Goal: Information Seeking & Learning: Learn about a topic

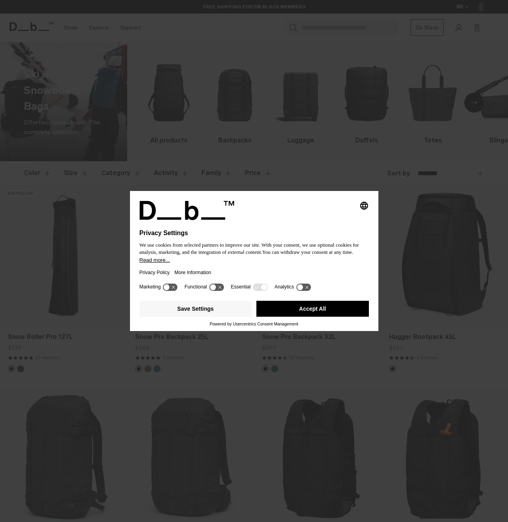
click at [277, 310] on button "Accept All" at bounding box center [313, 309] width 113 height 16
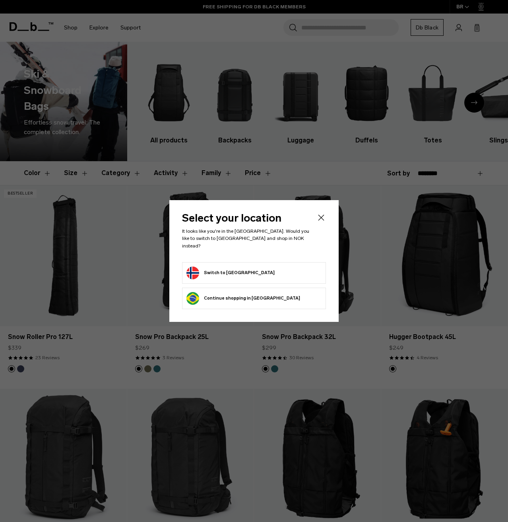
click at [230, 268] on button "Switch to Norway" at bounding box center [231, 272] width 88 height 13
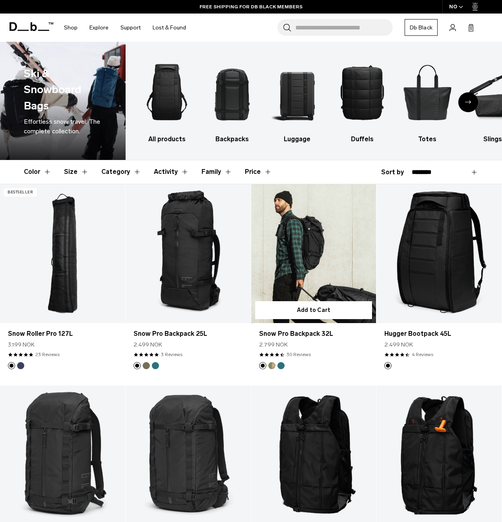
click at [273, 365] on button "Db x Beyond Medals" at bounding box center [271, 365] width 7 height 7
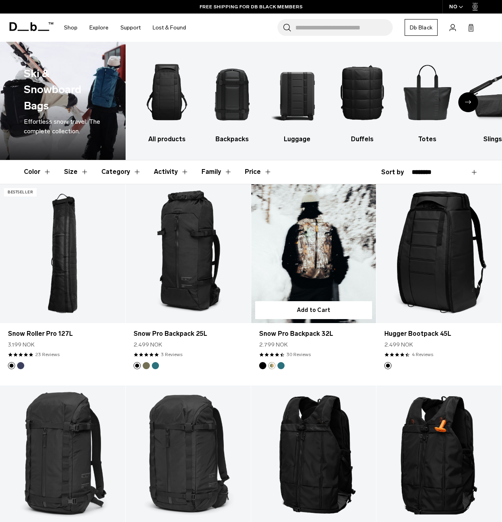
click at [311, 265] on link "Snow Pro Backpack 32L Db x Beyond Medals" at bounding box center [313, 253] width 125 height 139
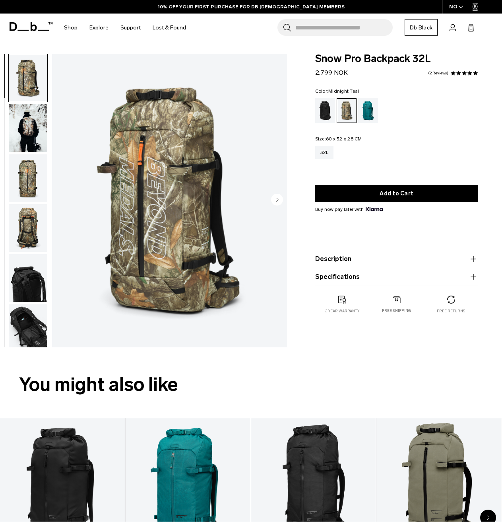
click at [373, 109] on div "Midnight Teal" at bounding box center [368, 110] width 20 height 25
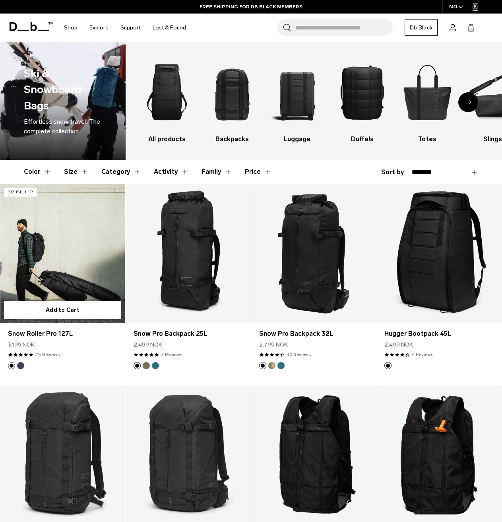
click at [66, 229] on link "Snow Roller Pro 127L" at bounding box center [62, 253] width 125 height 139
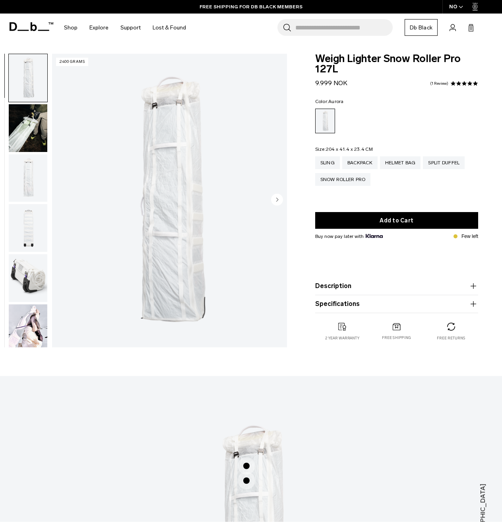
click at [329, 281] on product-accordion "Description The world's first length adjustable, compressible, Rib-Cage System™…" at bounding box center [396, 286] width 163 height 18
click at [330, 285] on button "Description" at bounding box center [396, 286] width 163 height 10
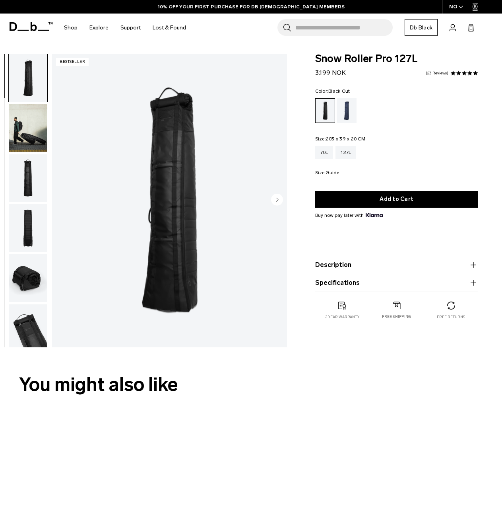
click at [23, 130] on img "button" at bounding box center [28, 128] width 39 height 48
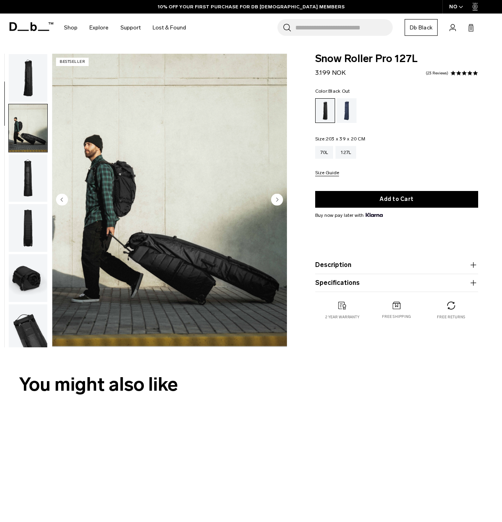
scroll to position [50, 0]
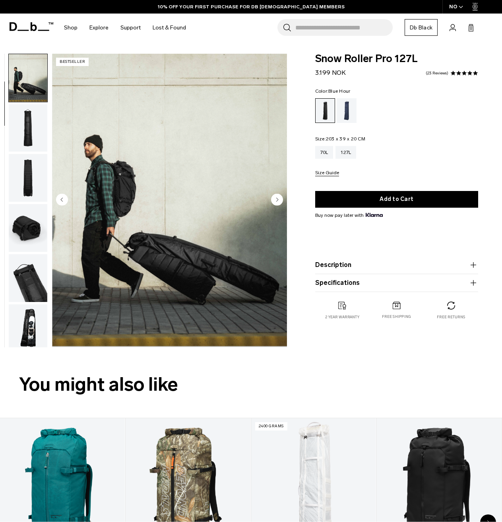
click at [346, 116] on div "Blue Hour" at bounding box center [347, 110] width 20 height 25
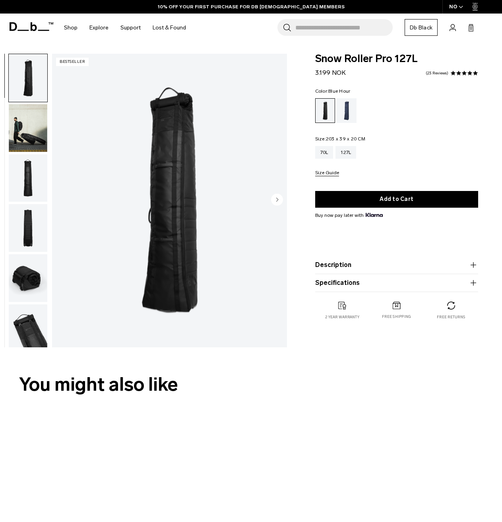
click at [356, 116] on div "Blue Hour" at bounding box center [347, 110] width 20 height 25
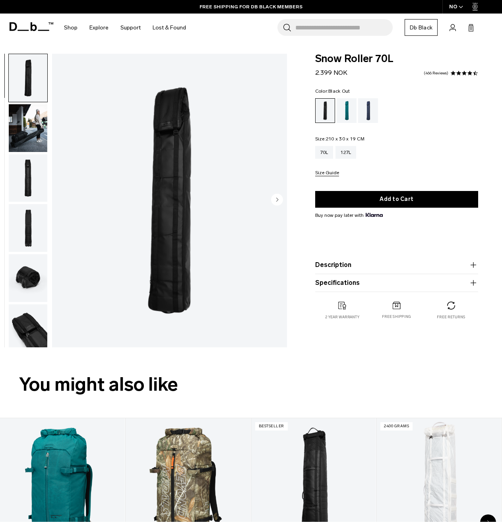
click at [342, 266] on button "Description" at bounding box center [396, 265] width 163 height 10
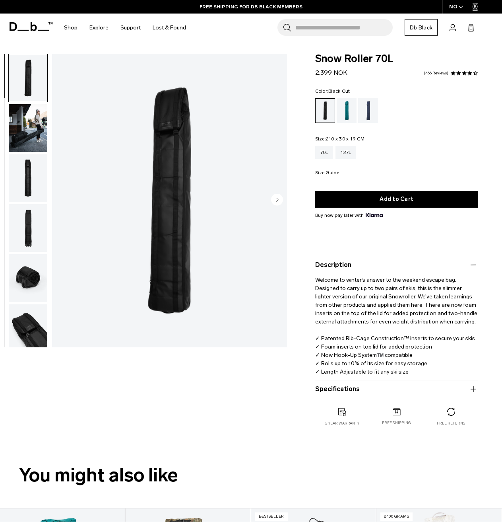
click at [348, 389] on button "Specifications" at bounding box center [396, 389] width 163 height 10
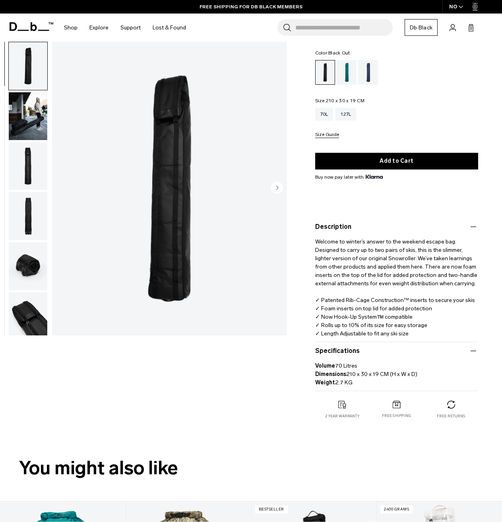
scroll to position [40, 0]
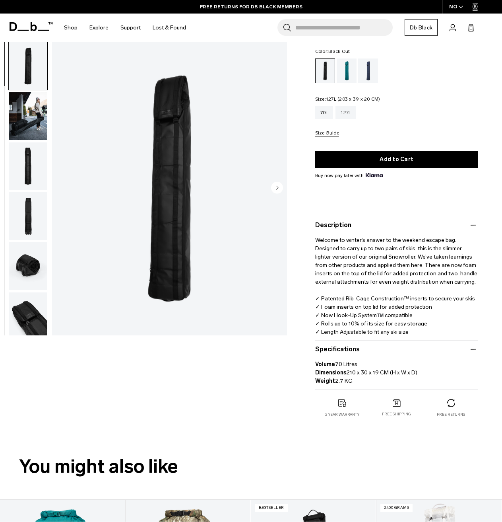
click at [353, 111] on div "127L" at bounding box center [346, 112] width 21 height 13
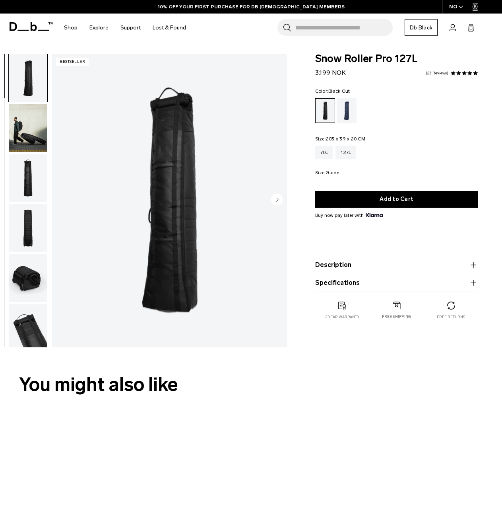
click at [362, 288] on product-accordion "Specifications Volume 127 Litres Dimensions 203 x 39 x 20 CM (H x W x D) Weight…" at bounding box center [396, 283] width 163 height 18
click at [358, 285] on button "Specifications" at bounding box center [396, 283] width 163 height 10
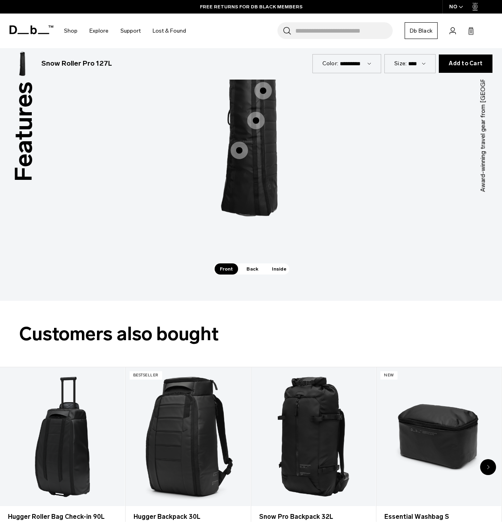
scroll to position [1273, 0]
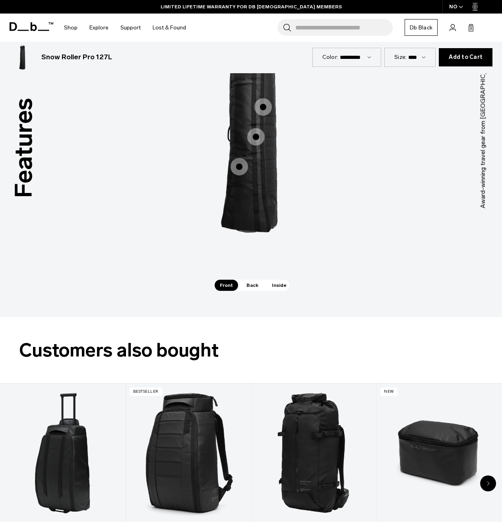
click at [253, 280] on span "Back" at bounding box center [252, 285] width 22 height 11
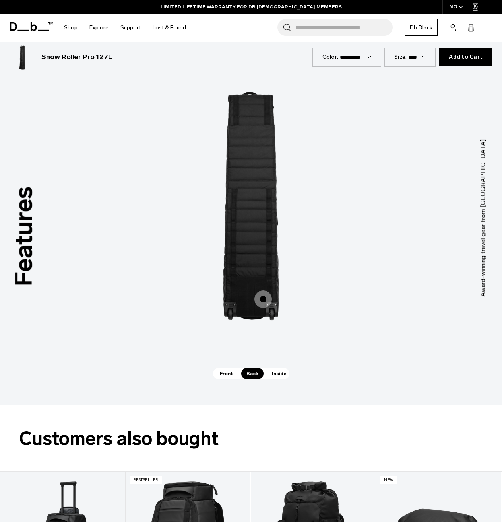
scroll to position [1153, 0]
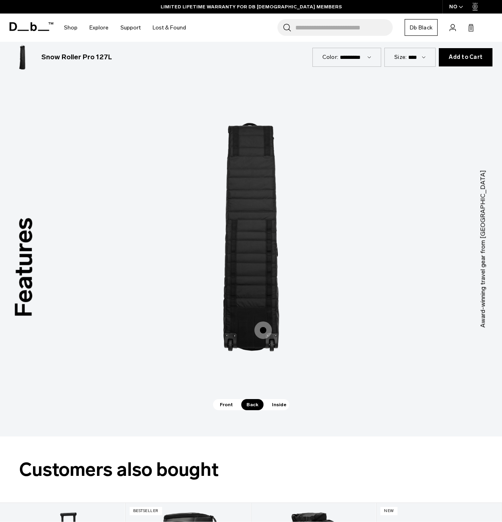
click at [265, 321] on span "2 / 3" at bounding box center [264, 330] width 18 height 18
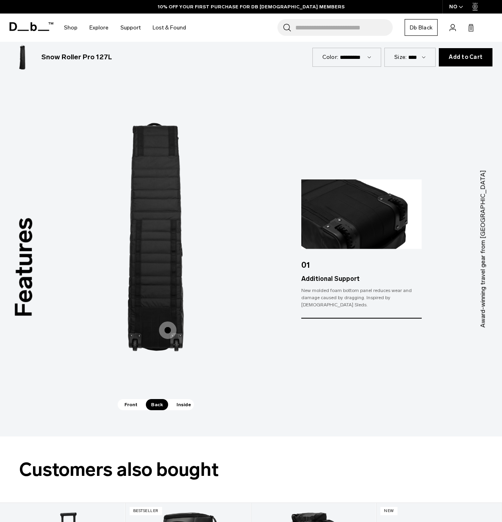
click at [180, 399] on span "Inside" at bounding box center [183, 404] width 25 height 11
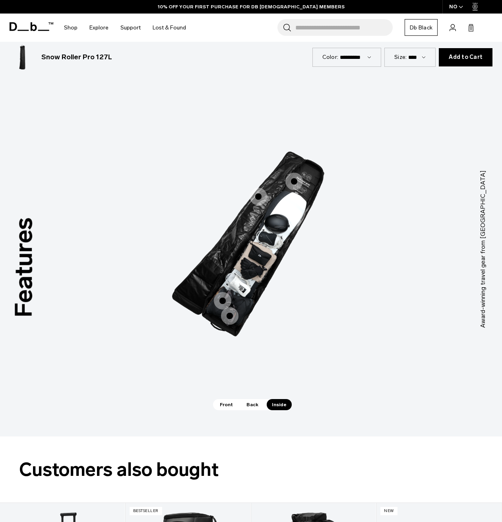
click at [220, 297] on div "Packing Ribs" at bounding box center [220, 306] width 18 height 18
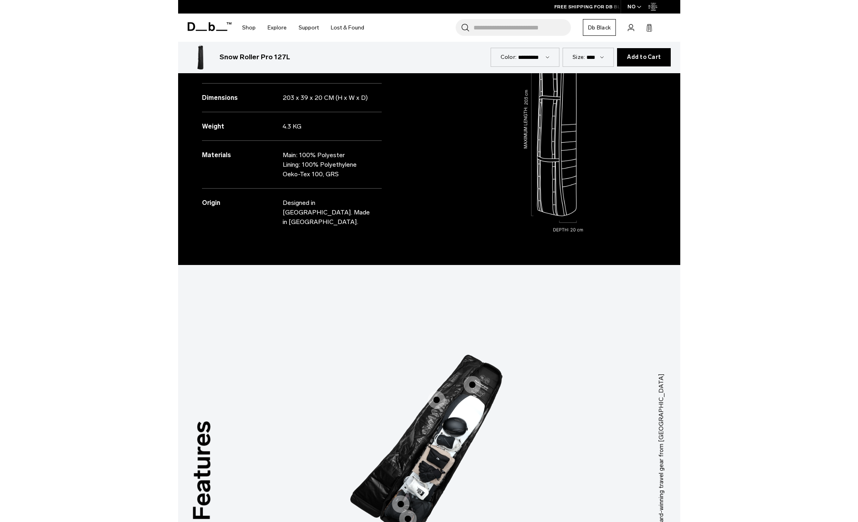
scroll to position [1566, 0]
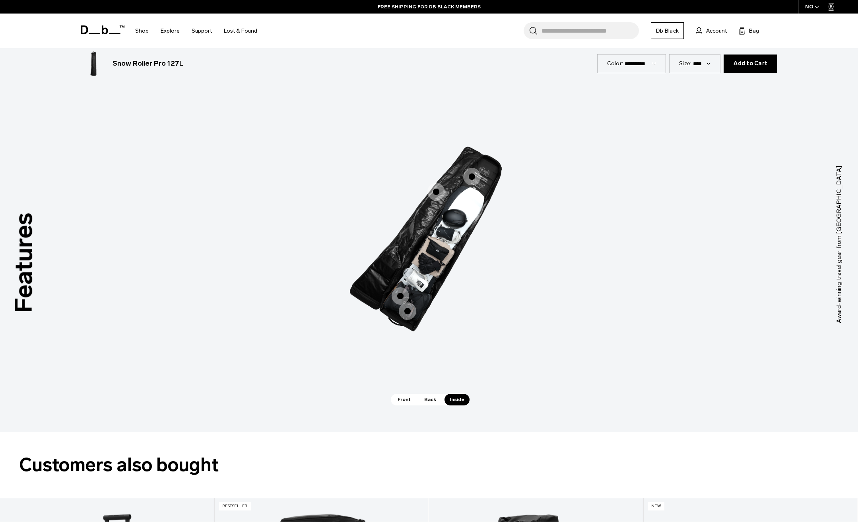
click at [403, 292] on span "3 / 3" at bounding box center [401, 296] width 18 height 18
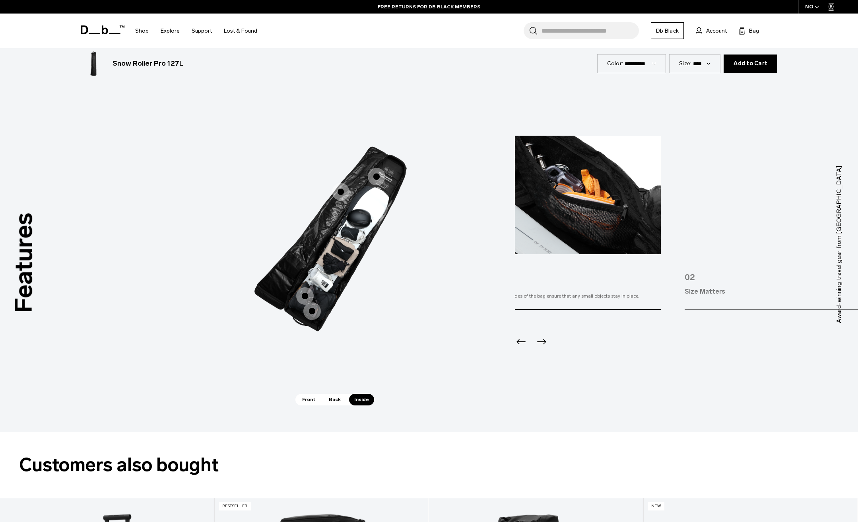
click at [450, 300] on div "Features Tap a hotspot to learn more Award-winning travel gear from [GEOGRAPHIC…" at bounding box center [429, 244] width 858 height 375
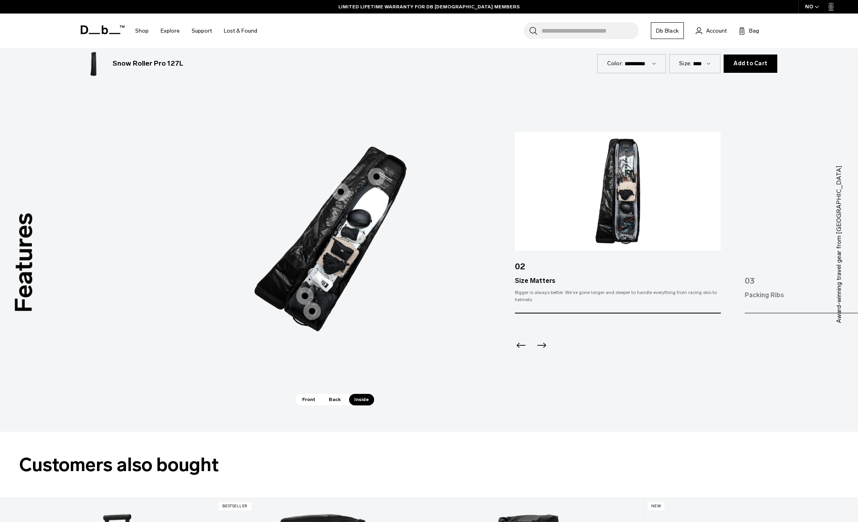
click at [313, 312] on span "3 / 3" at bounding box center [312, 311] width 18 height 18
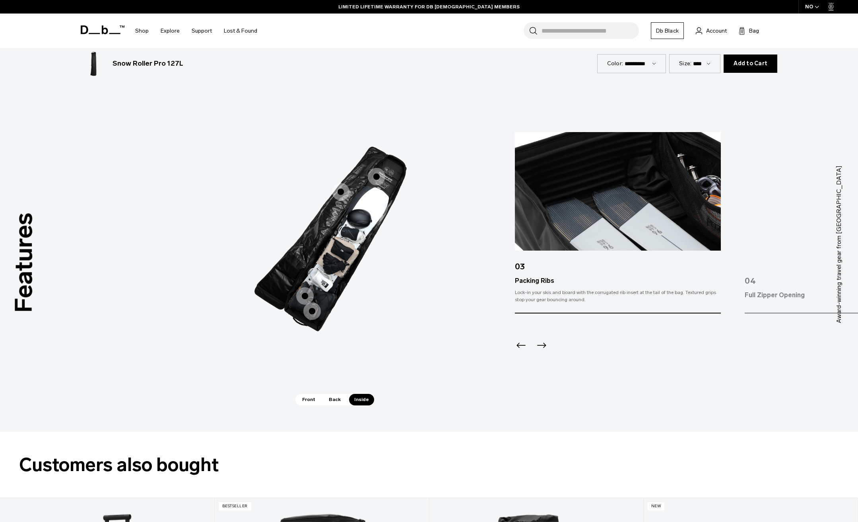
click at [303, 290] on span "3 / 3" at bounding box center [305, 296] width 18 height 18
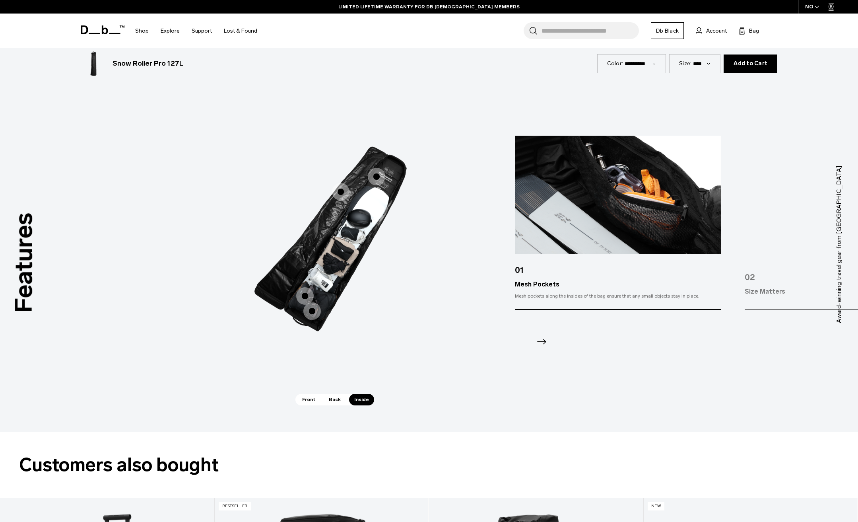
click at [341, 192] on span "3 / 3" at bounding box center [341, 192] width 18 height 18
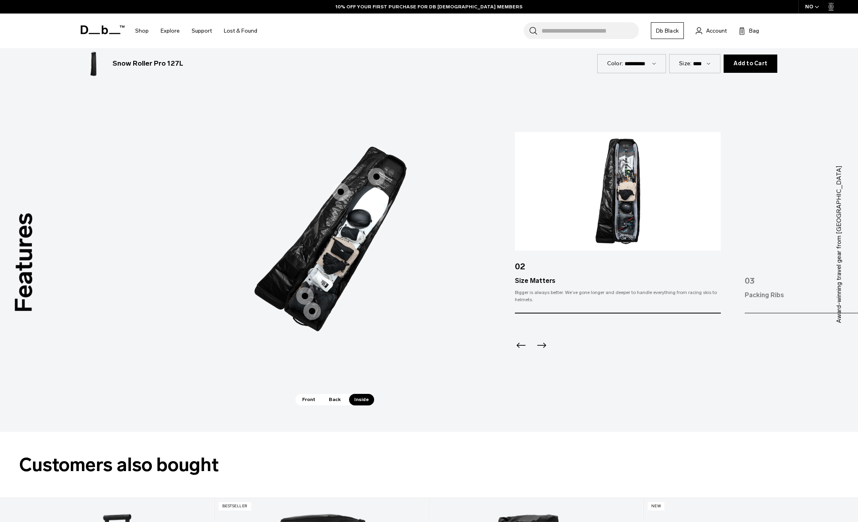
drag, startPoint x: 341, startPoint y: 198, endPoint x: 381, endPoint y: 184, distance: 41.6
drag, startPoint x: 381, startPoint y: 184, endPoint x: 379, endPoint y: 172, distance: 12.4
click at [379, 172] on span "3 / 3" at bounding box center [377, 177] width 18 height 18
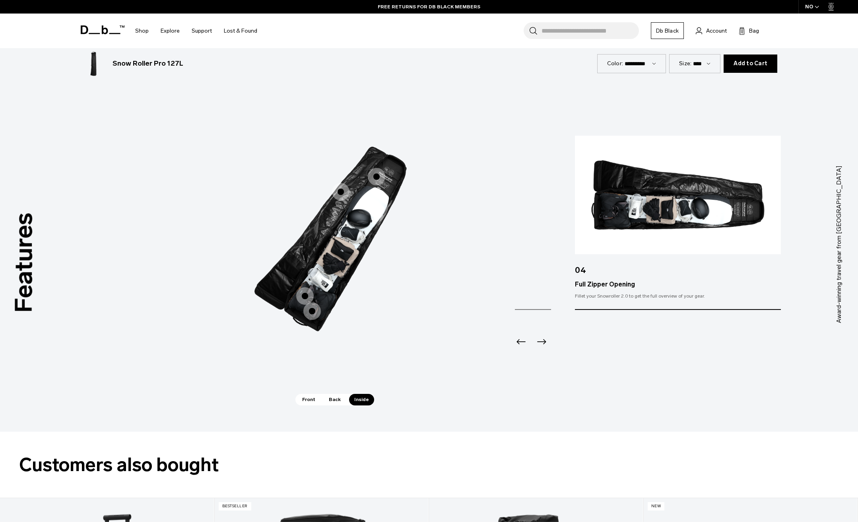
click at [502, 255] on div "04" at bounding box center [678, 266] width 206 height 25
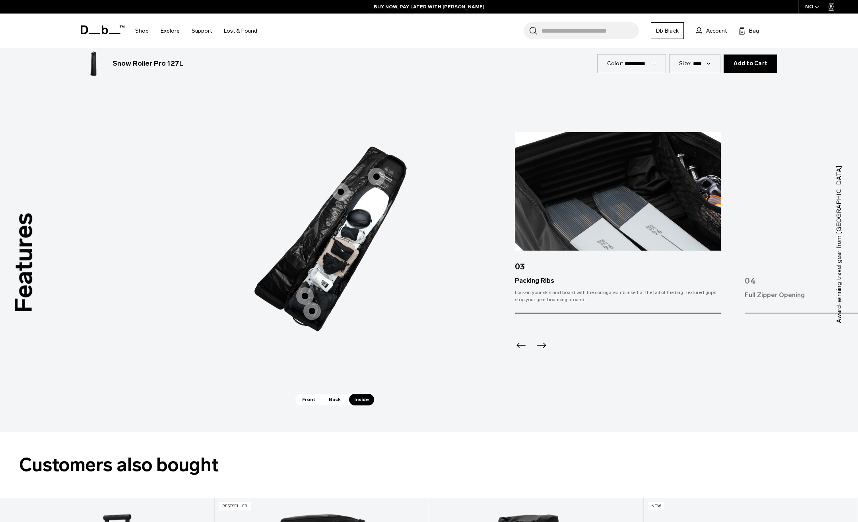
click at [374, 171] on span "3 / 3" at bounding box center [377, 177] width 18 height 18
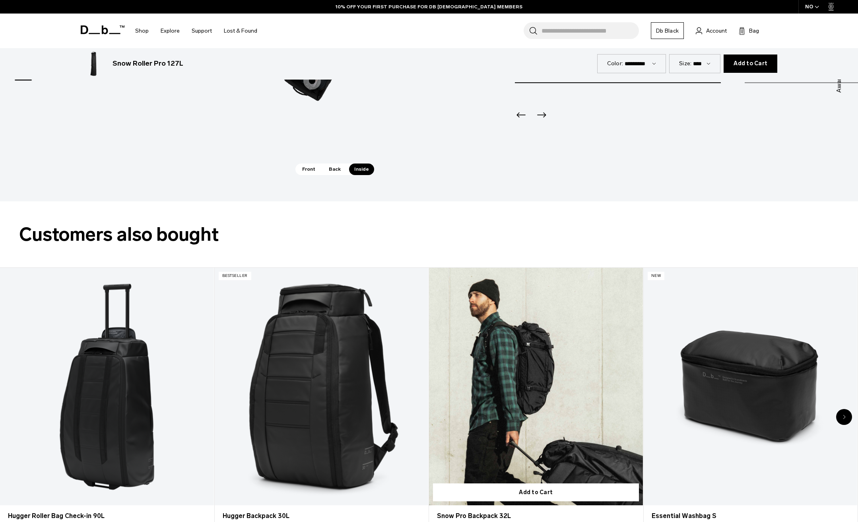
scroll to position [1924, 0]
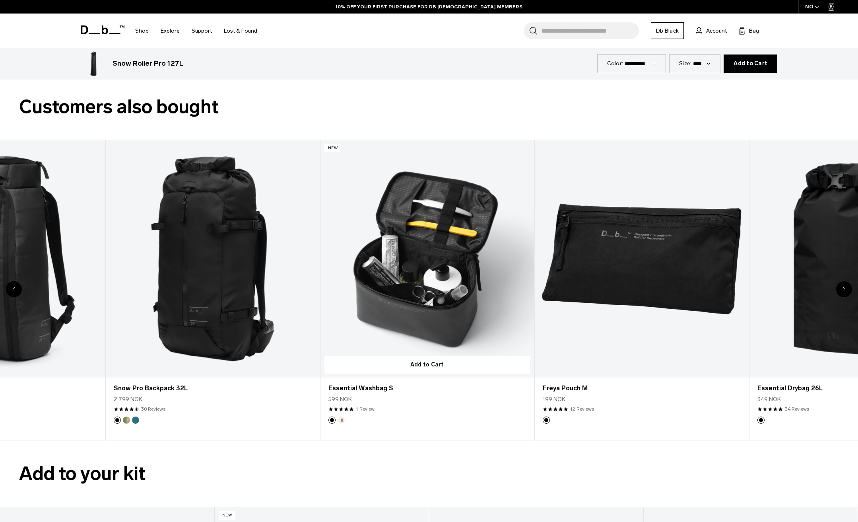
click at [383, 319] on link "Essential Washbag S" at bounding box center [428, 258] width 214 height 237
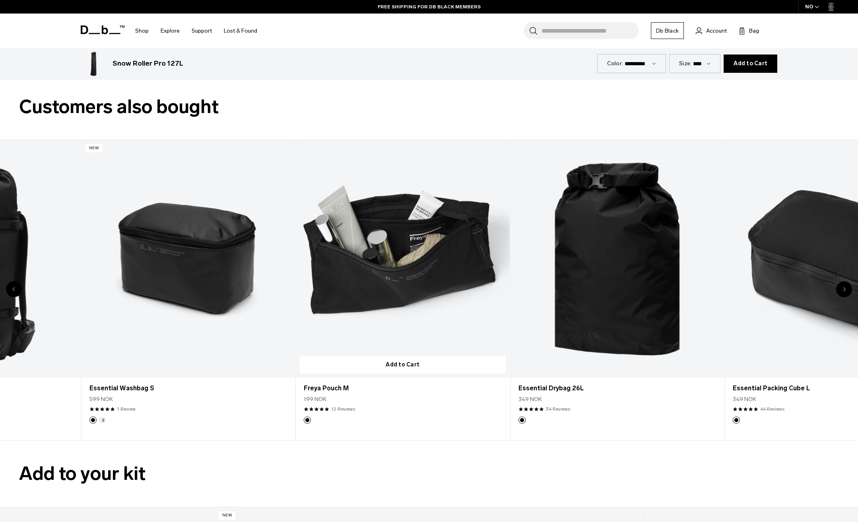
click at [399, 337] on link "Freya Pouch M" at bounding box center [403, 258] width 214 height 237
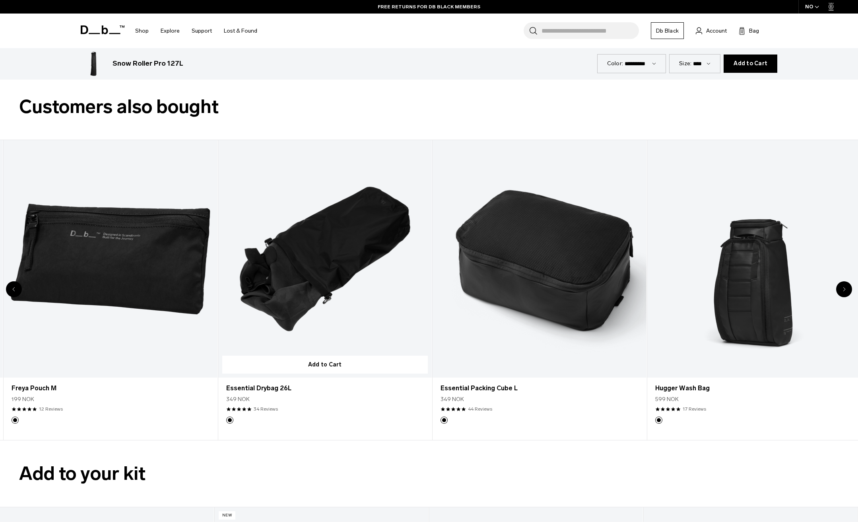
click at [432, 326] on link "Essential Drybag 26L" at bounding box center [325, 258] width 214 height 237
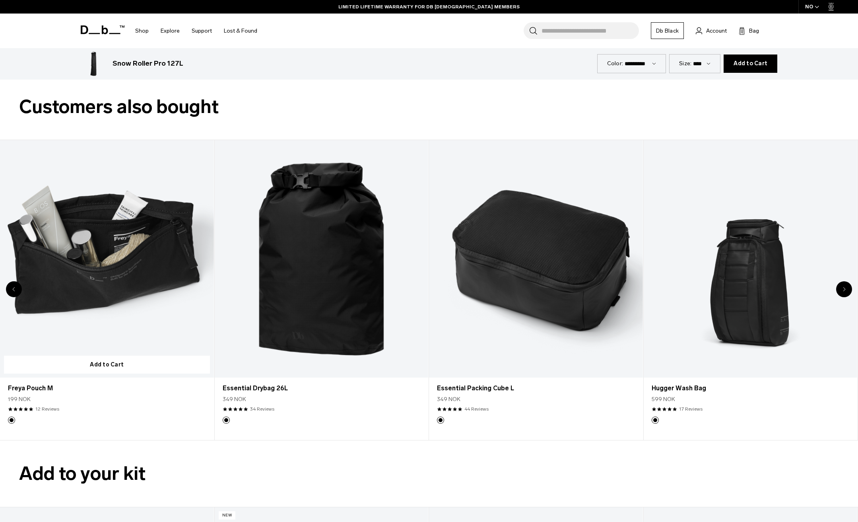
click at [214, 334] on link "Freya Pouch M" at bounding box center [107, 258] width 214 height 237
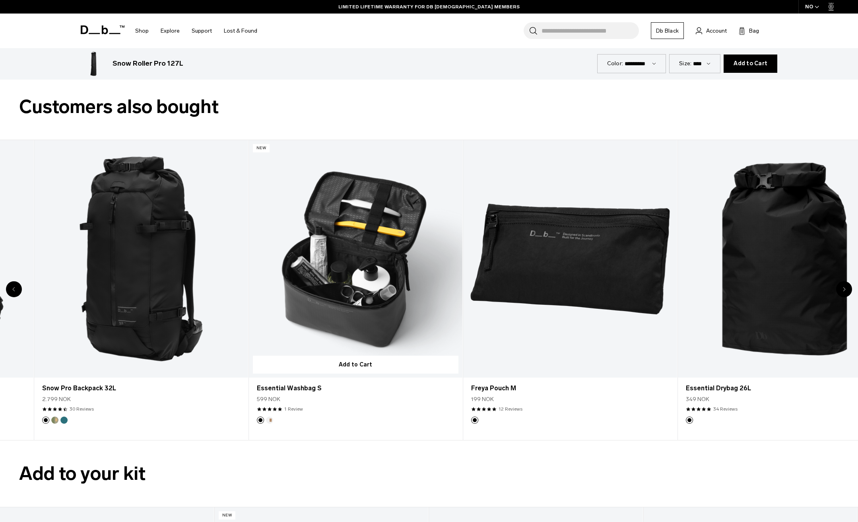
click at [463, 330] on link "Essential Washbag S" at bounding box center [356, 258] width 214 height 237
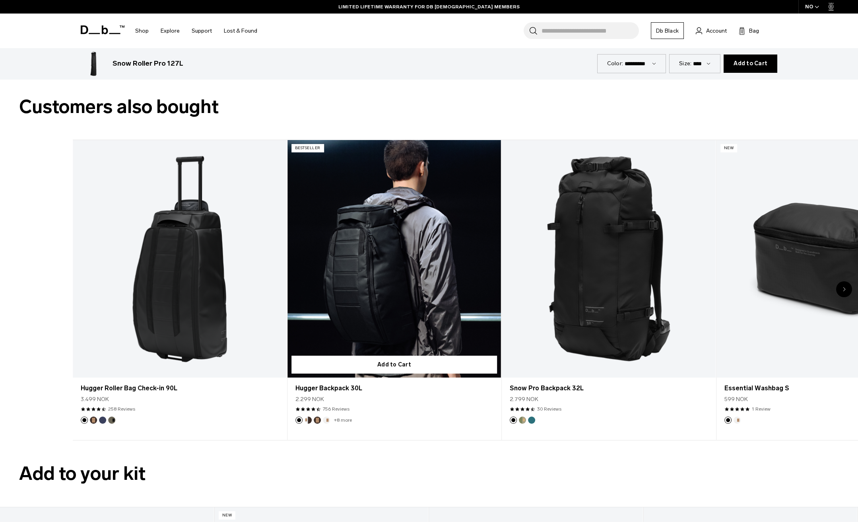
click at [417, 316] on link "Hugger Backpack 30L" at bounding box center [395, 258] width 214 height 237
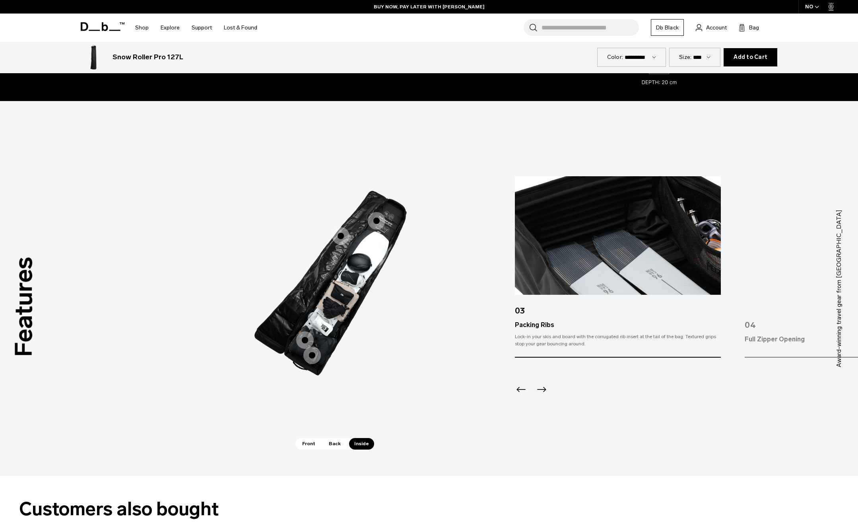
scroll to position [1487, 0]
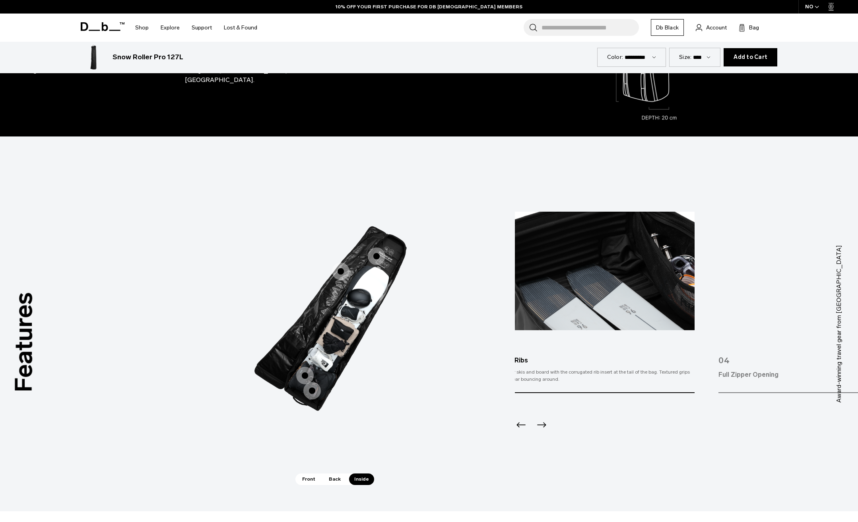
click at [453, 374] on div "Features Tap a hotspot to learn more Award-winning travel gear from [GEOGRAPHIC…" at bounding box center [429, 323] width 858 height 375
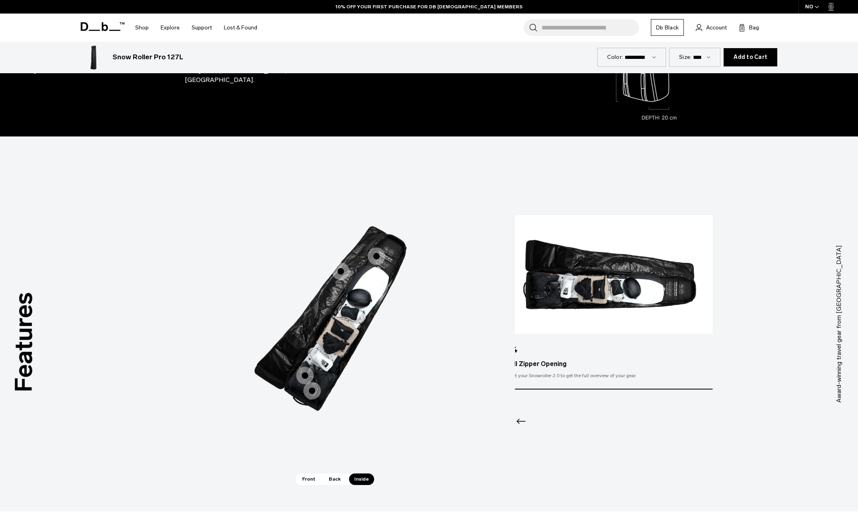
click at [445, 346] on div "Features Tap a hotspot to learn more Award-winning travel gear from [GEOGRAPHIC…" at bounding box center [429, 323] width 858 height 375
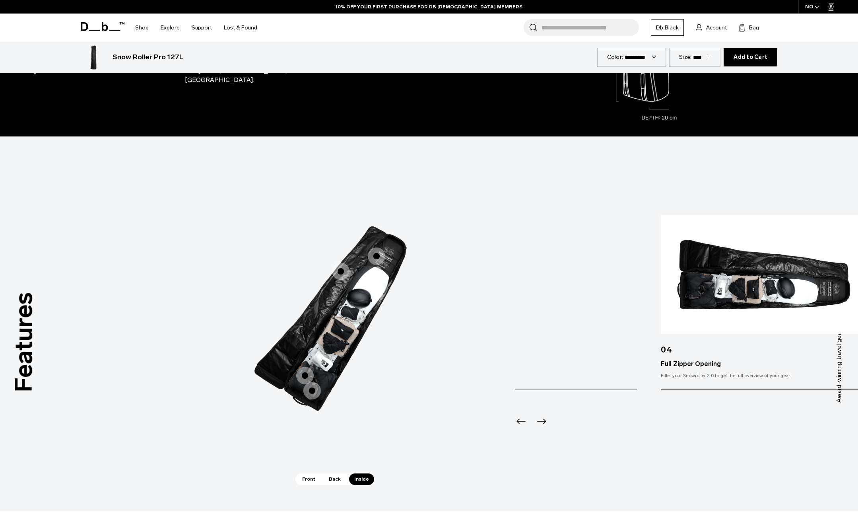
click at [502, 359] on div "Full Zipper Opening" at bounding box center [764, 364] width 206 height 10
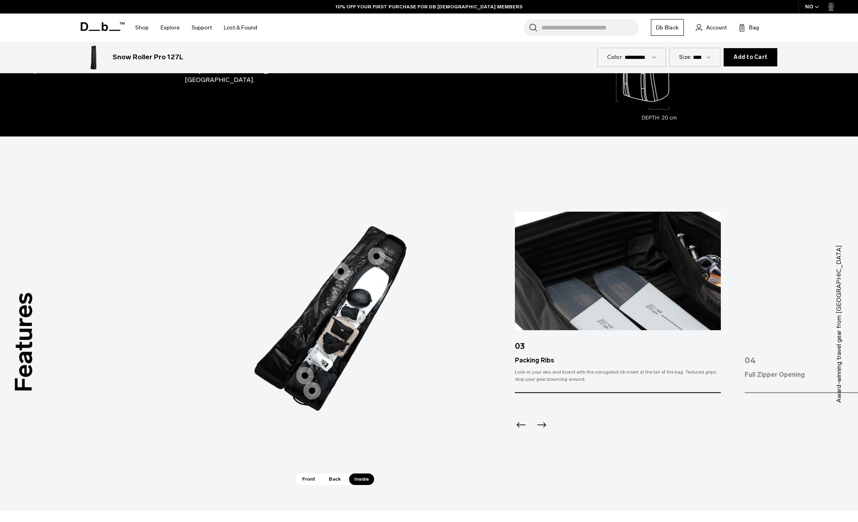
click at [502, 362] on div "03 Packing Ribs Lock-in your skis and board with the corrugated rib insert at t…" at bounding box center [618, 302] width 206 height 181
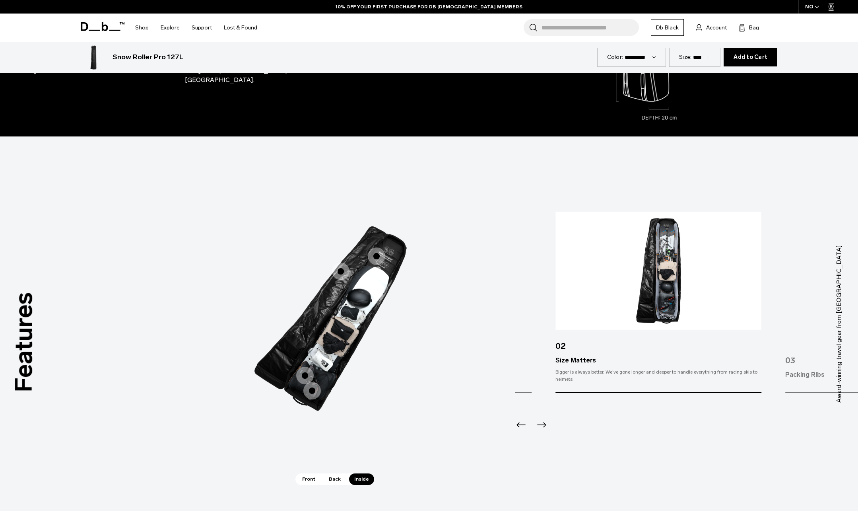
click at [502, 358] on div "Size Matters" at bounding box center [659, 361] width 206 height 10
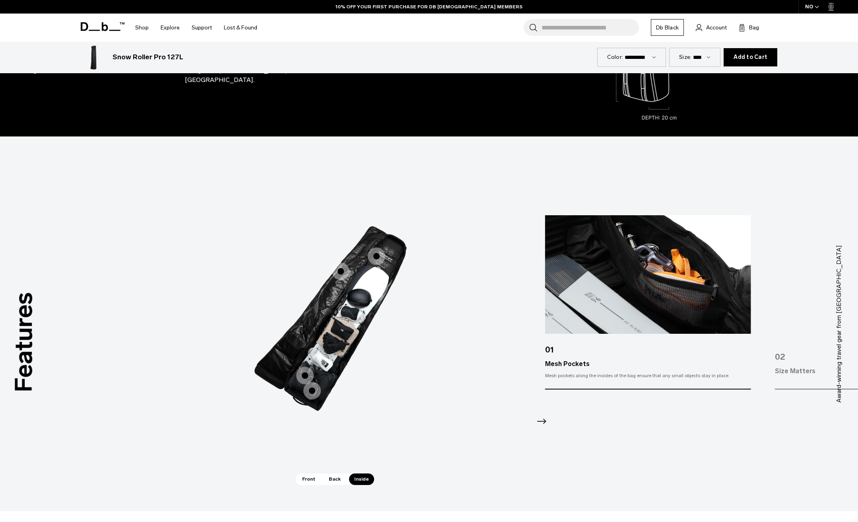
click at [502, 360] on div "01 Mesh Pockets Mesh pockets along the insides of the bag ensure that any small…" at bounding box center [648, 302] width 206 height 174
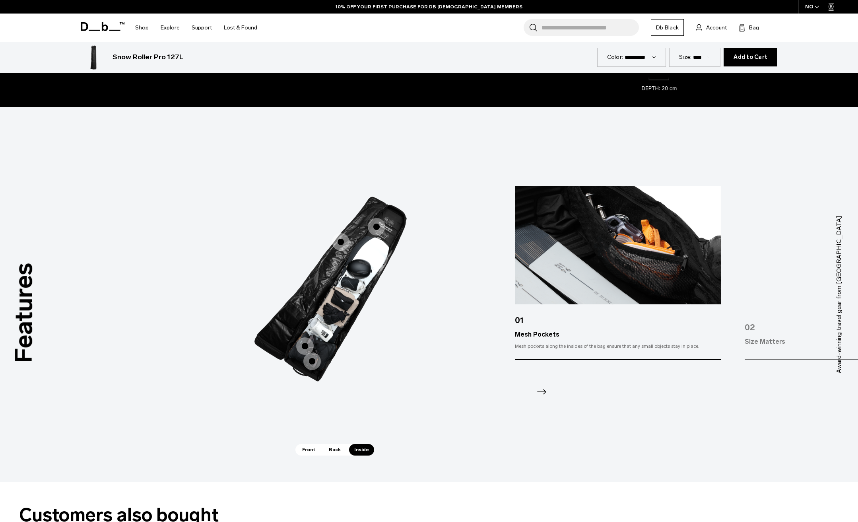
scroll to position [1566, 0]
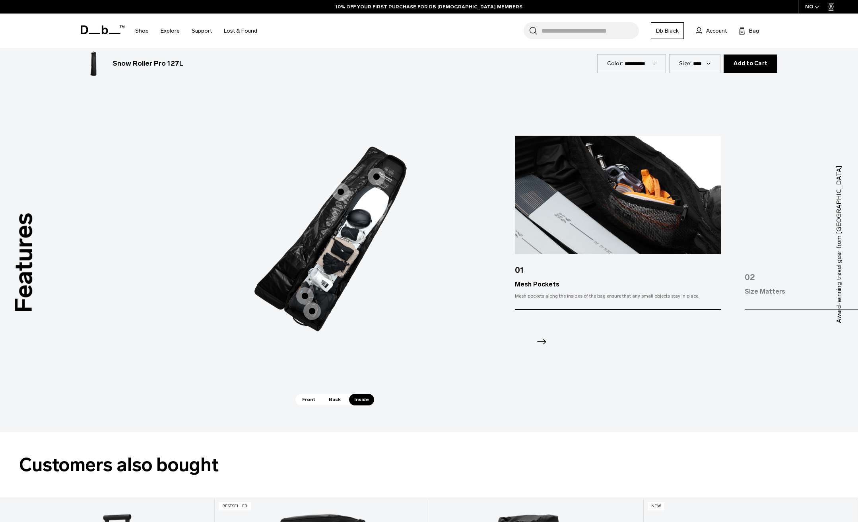
click at [335, 403] on span "Back" at bounding box center [335, 399] width 22 height 11
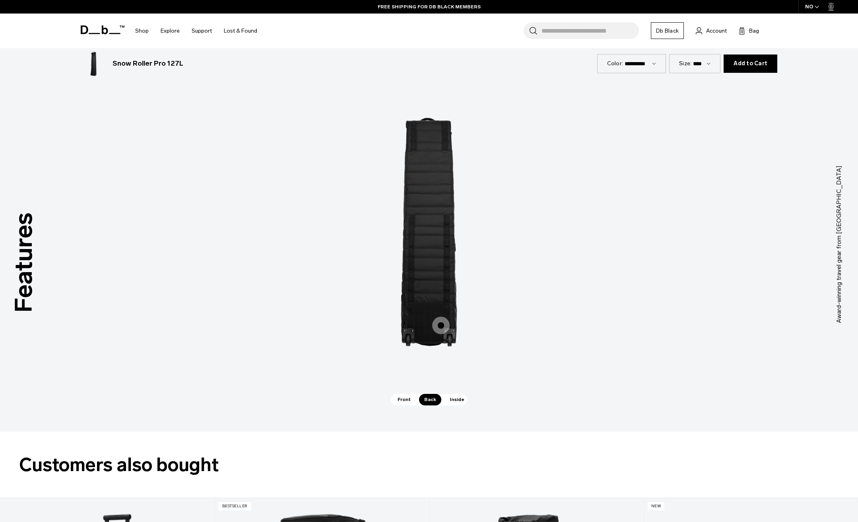
click at [404, 399] on span "Front" at bounding box center [404, 399] width 23 height 11
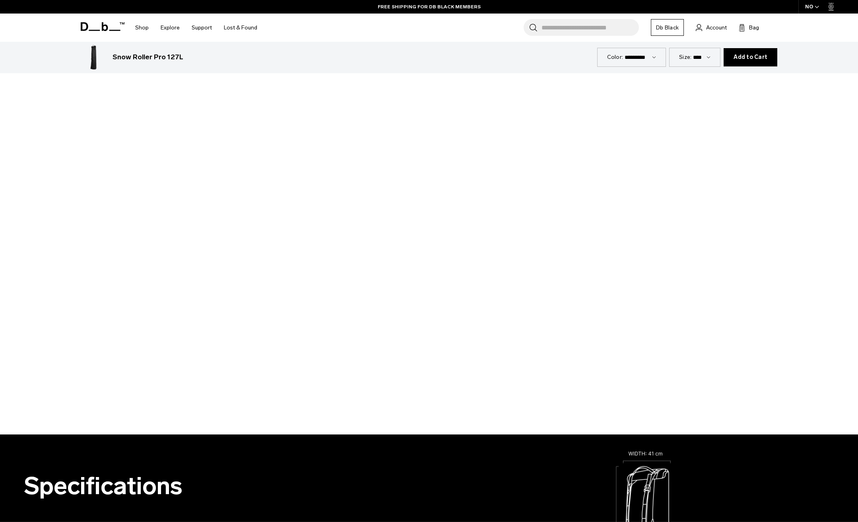
scroll to position [811, 0]
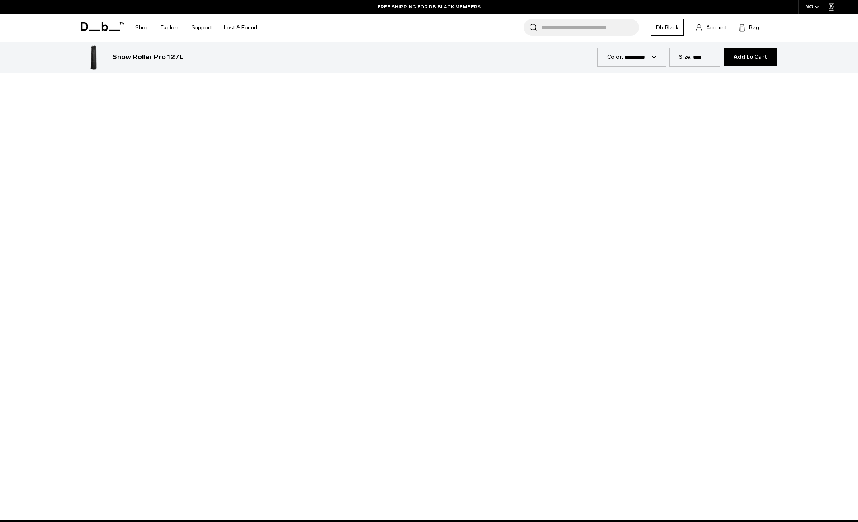
click at [417, 305] on div at bounding box center [429, 278] width 858 height 483
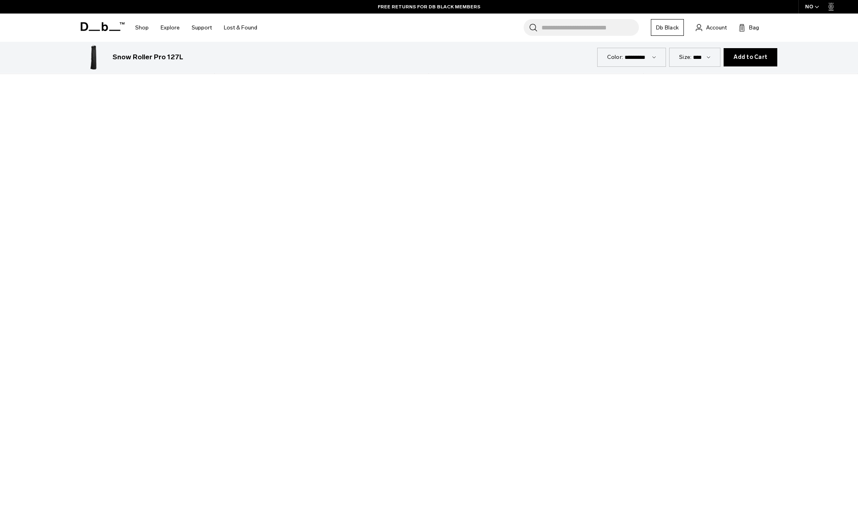
scroll to position [771, 0]
click at [248, 355] on div at bounding box center [429, 318] width 858 height 483
click at [290, 317] on div at bounding box center [429, 318] width 858 height 483
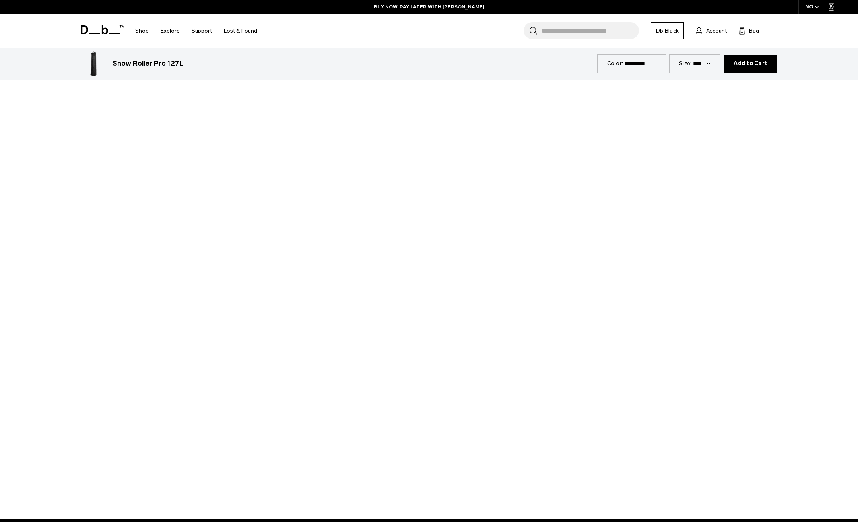
scroll to position [811, 0]
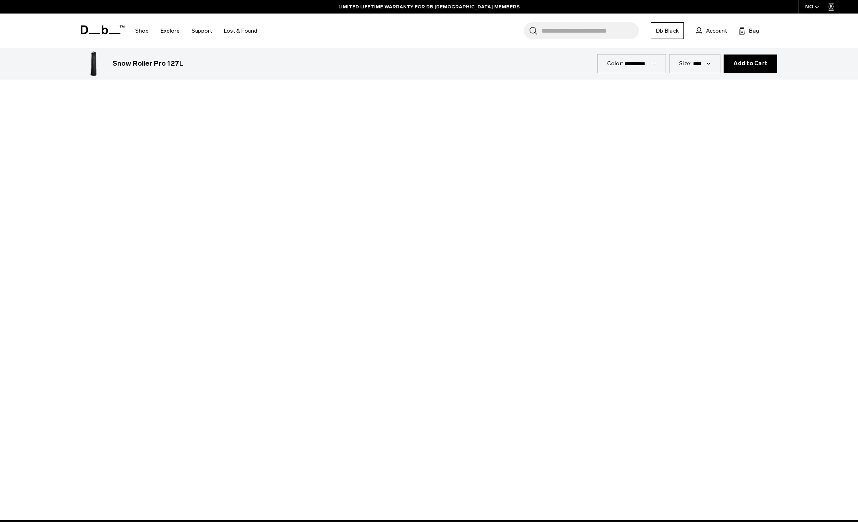
click at [502, 445] on div at bounding box center [429, 278] width 858 height 483
click at [502, 424] on div at bounding box center [429, 278] width 858 height 483
click at [502, 450] on div at bounding box center [429, 278] width 858 height 483
click at [466, 193] on div at bounding box center [429, 278] width 858 height 483
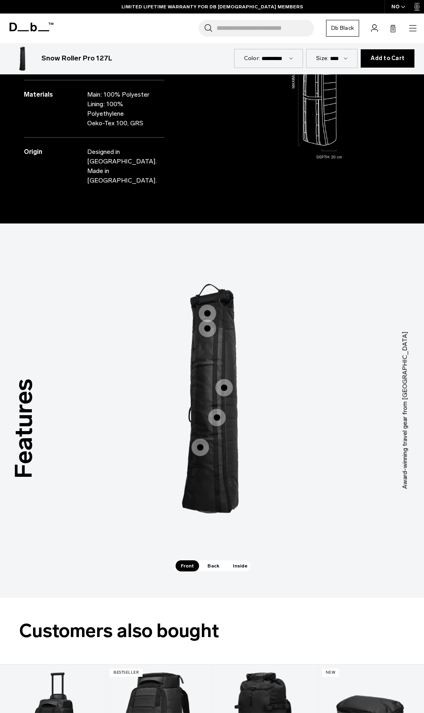
scroll to position [1095, 0]
